Goal: Information Seeking & Learning: Learn about a topic

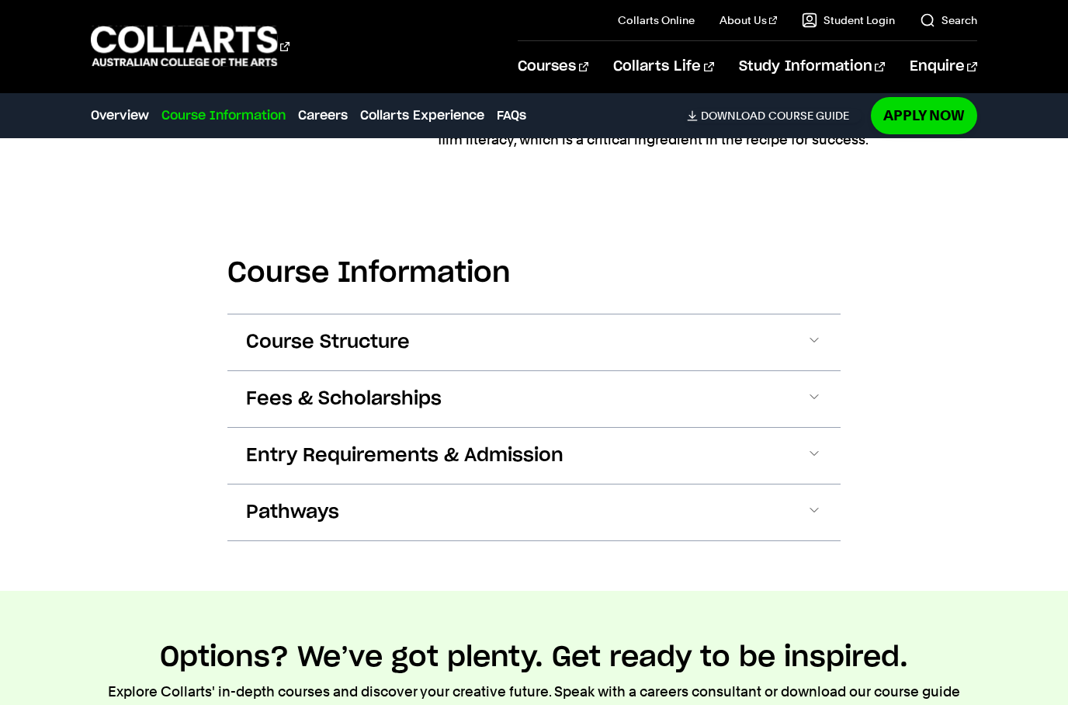
scroll to position [1432, 0]
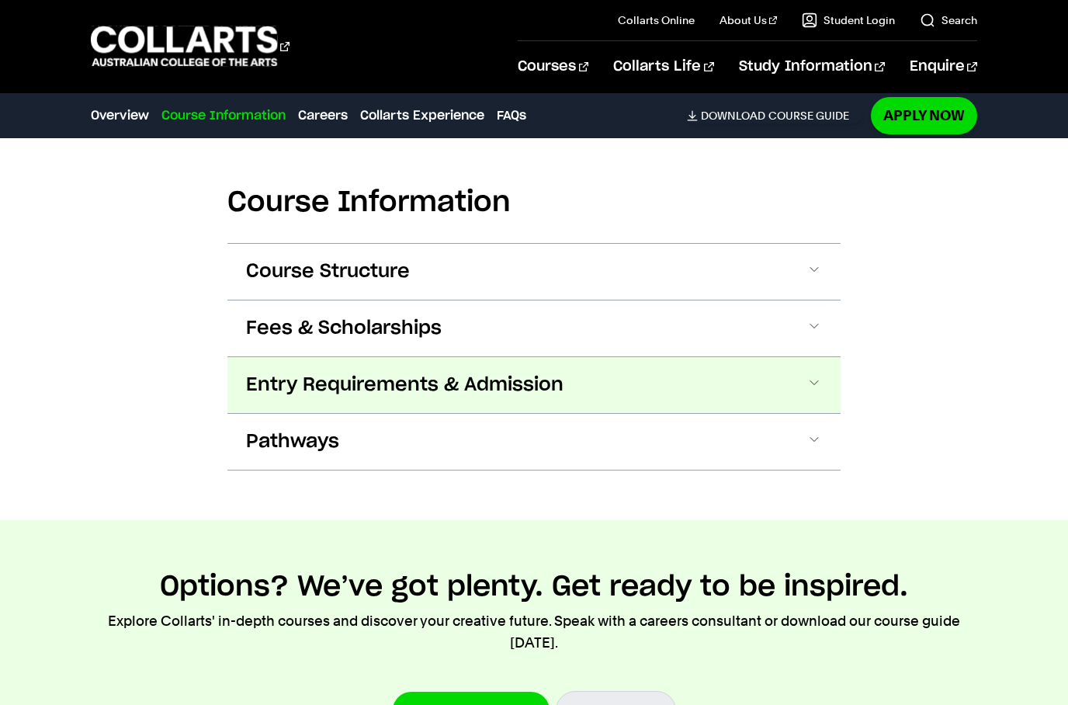
click at [778, 372] on button "Entry Requirements & Admission" at bounding box center [533, 385] width 613 height 56
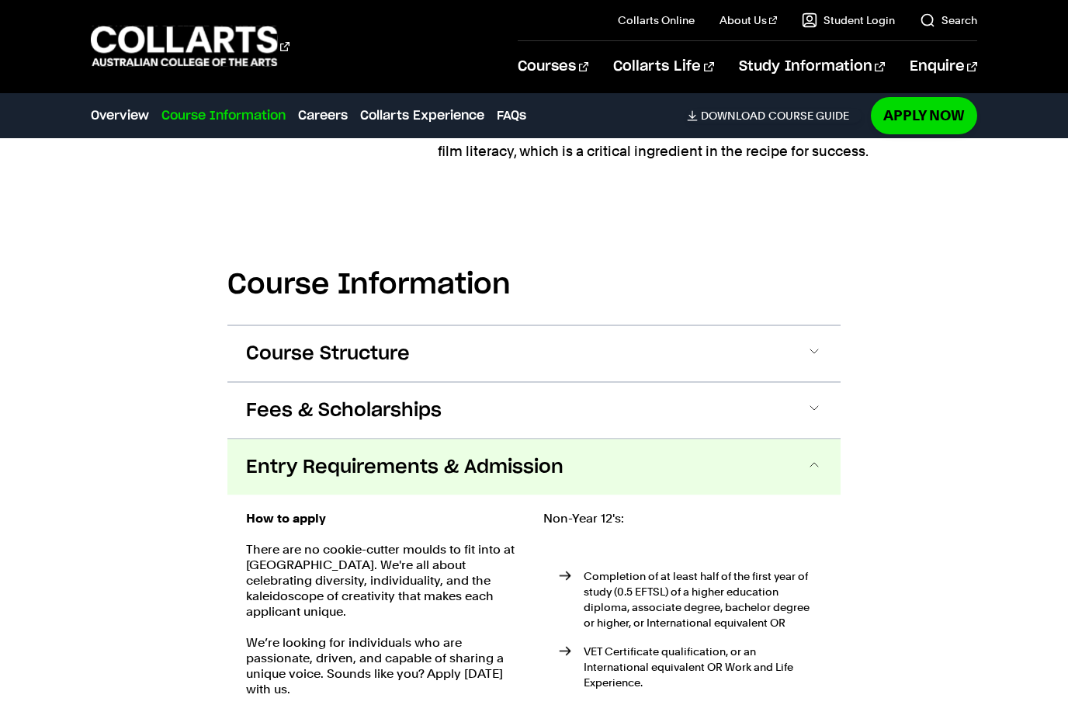
scroll to position [1311, 0]
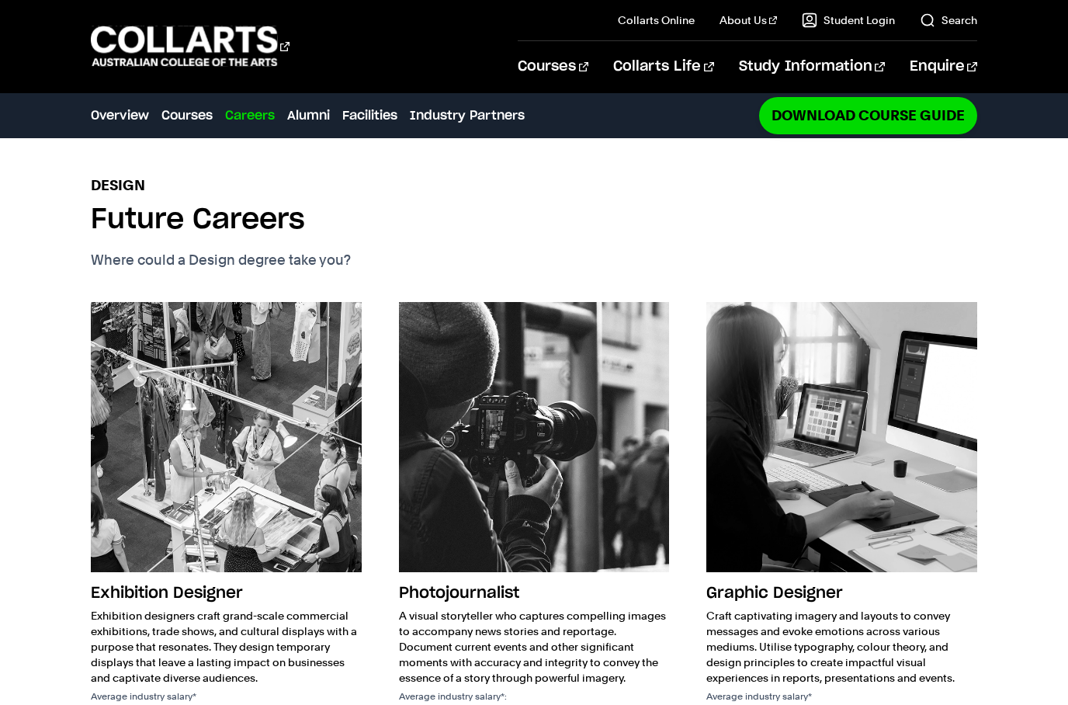
scroll to position [1666, 0]
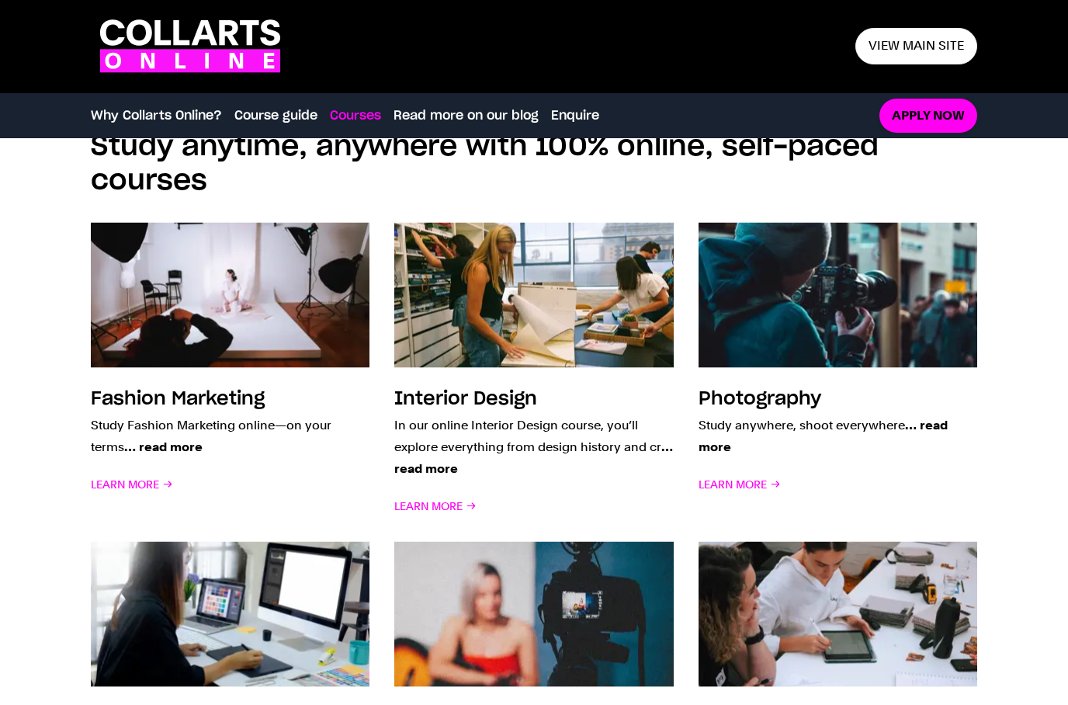
scroll to position [1161, 0]
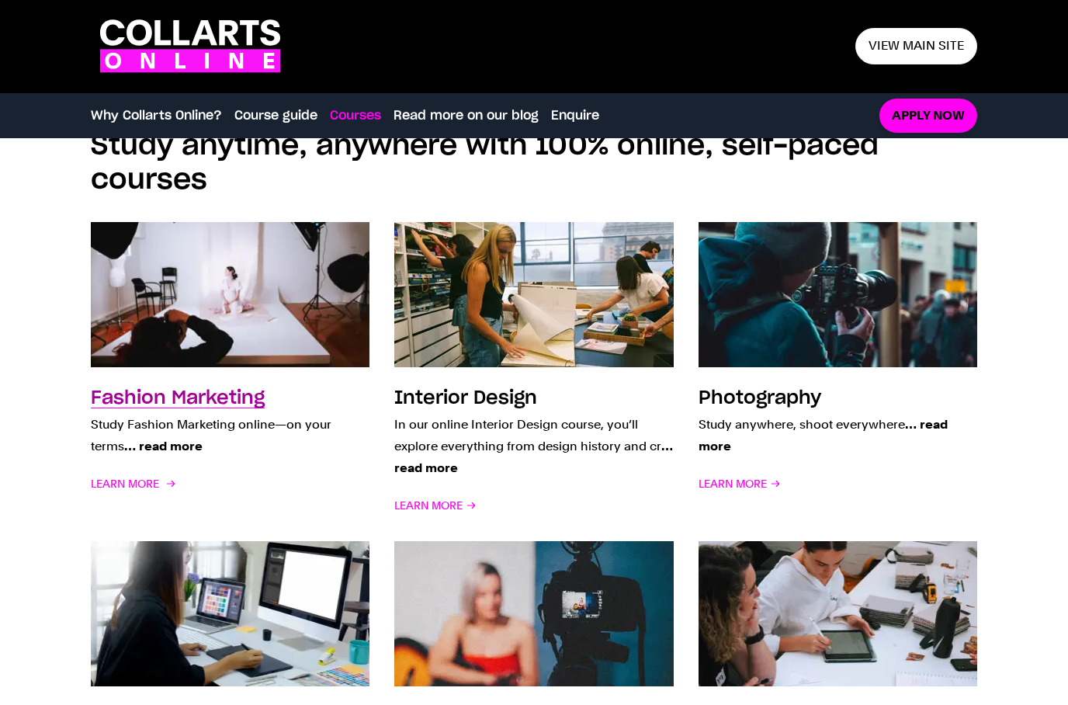
click at [183, 383] on link "Fashion Marketing Study Fashion Marketing online—on your terms … read more Lear…" at bounding box center [230, 369] width 279 height 294
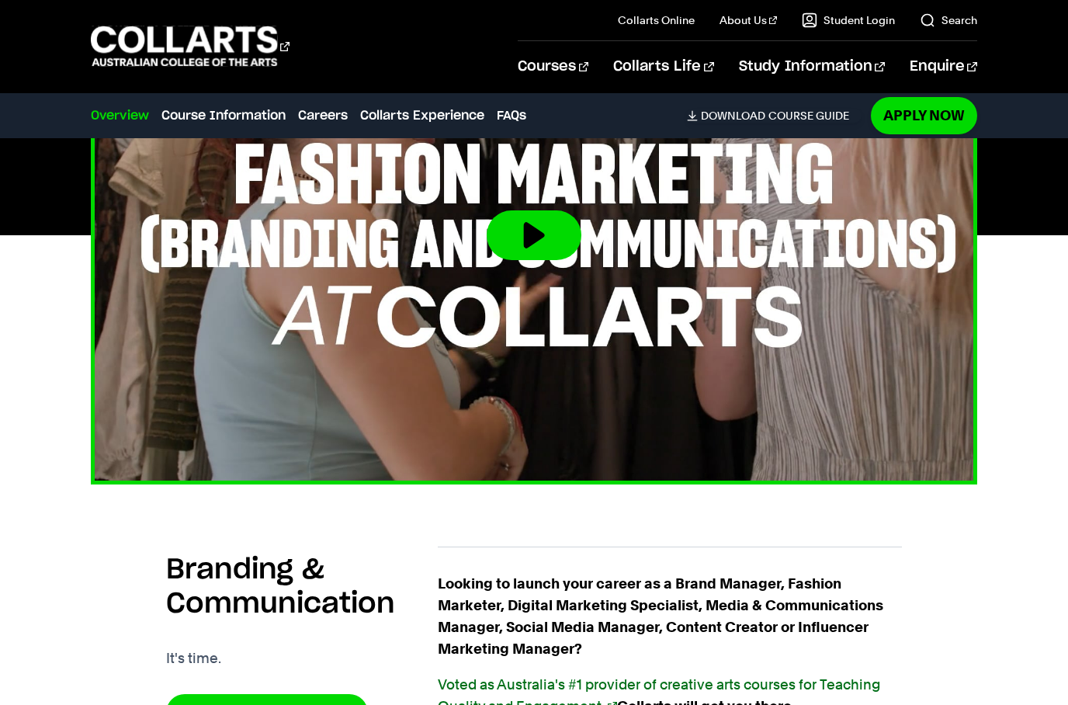
scroll to position [620, 0]
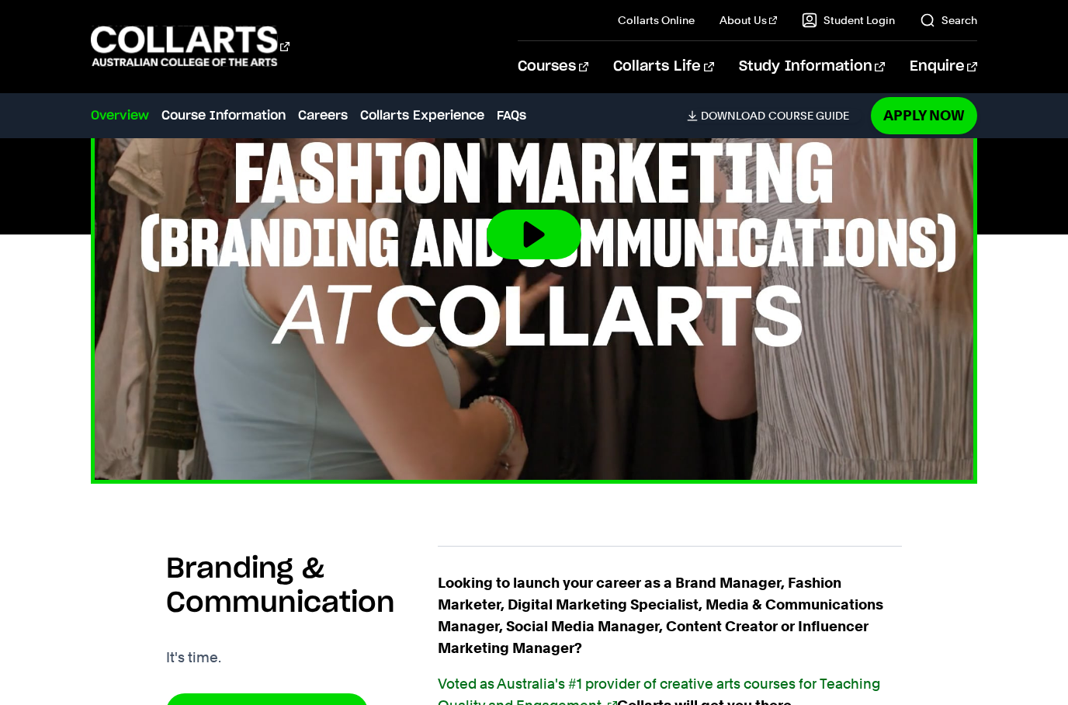
click at [544, 232] on button at bounding box center [534, 235] width 95 height 50
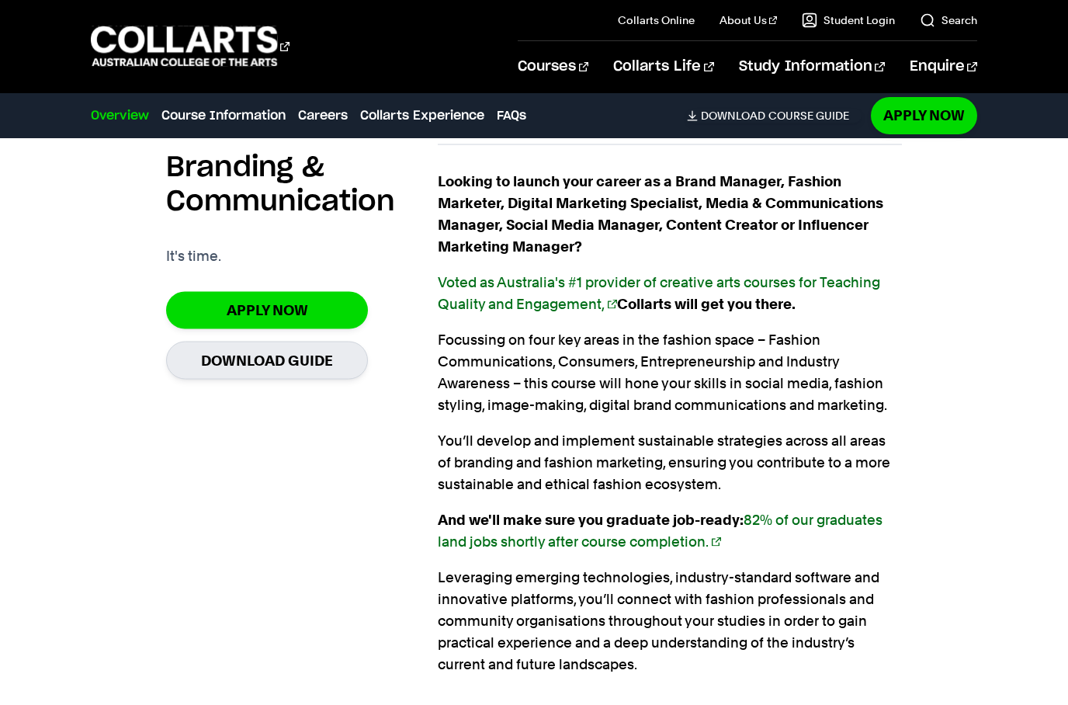
scroll to position [1022, 0]
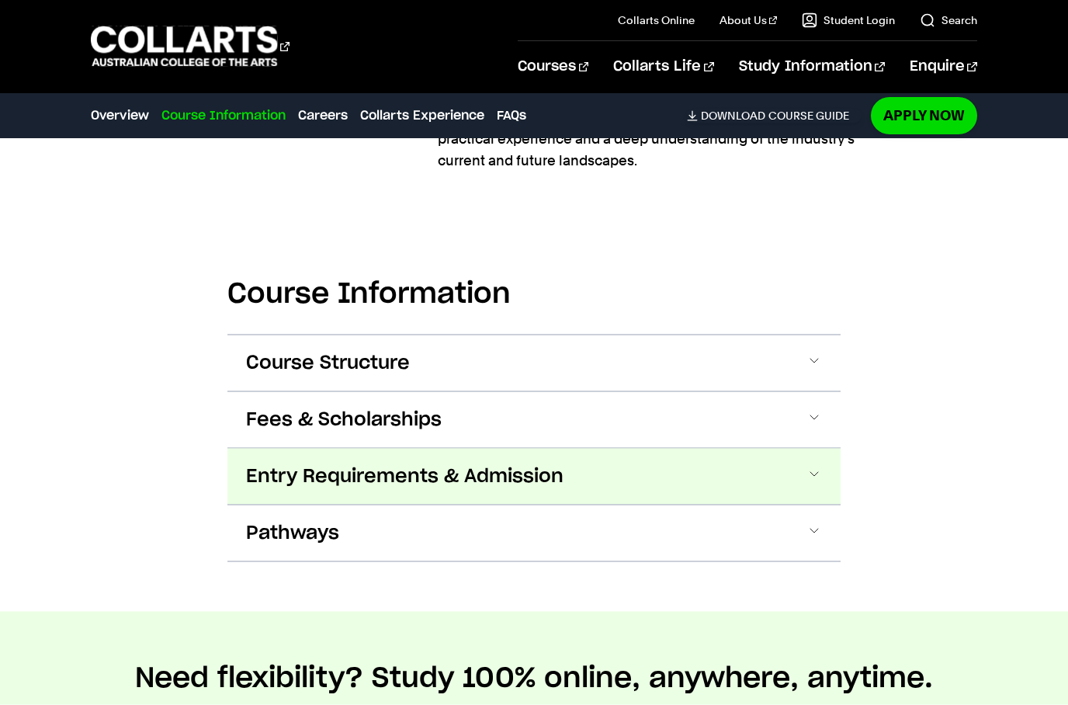
click at [829, 470] on button "Entry Requirements & Admission" at bounding box center [533, 476] width 613 height 56
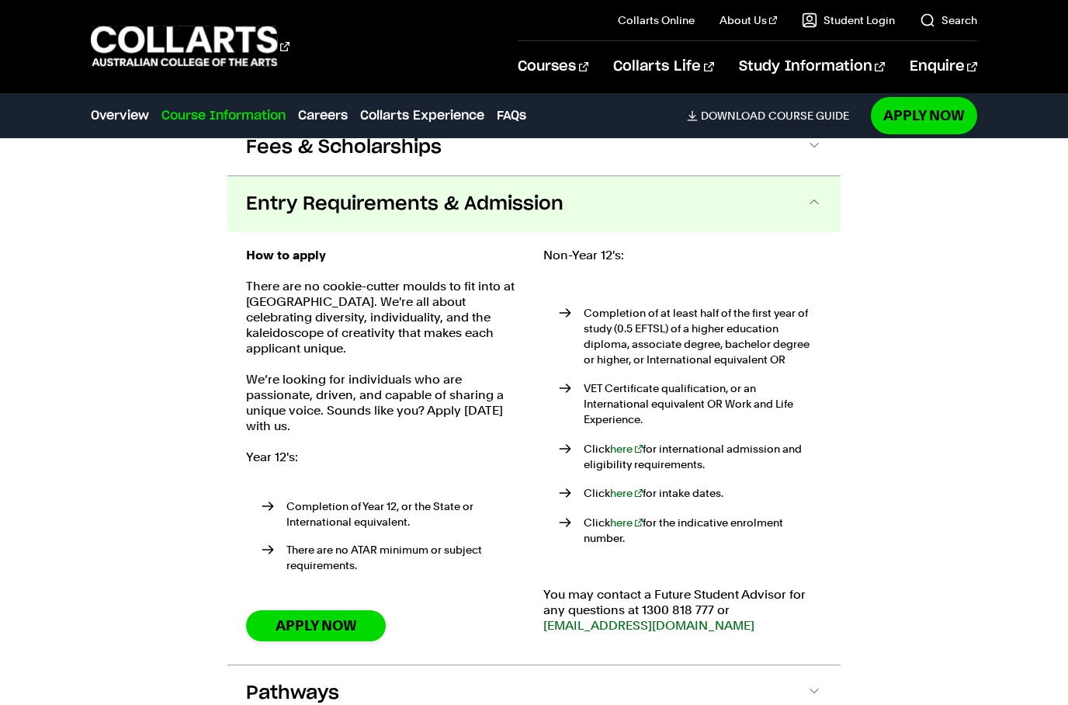
scroll to position [1790, 0]
